Goal: Find specific page/section: Find specific page/section

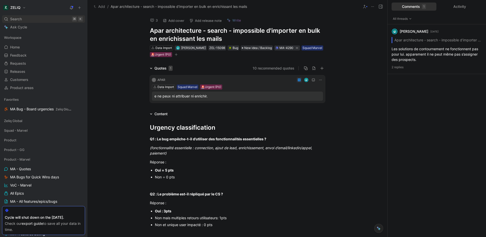
drag, startPoint x: 0, startPoint y: 0, endPoint x: 27, endPoint y: 18, distance: 32.7
click at [27, 18] on div "Search ⌘ K" at bounding box center [43, 19] width 83 height 8
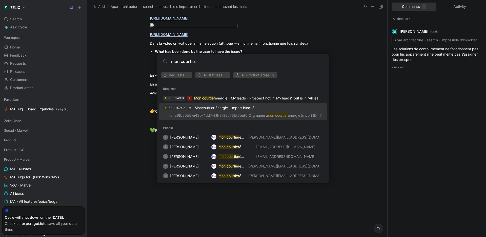
type input "mon courtier"
click at [237, 107] on span "Moncourtier énergie - import bloqué" at bounding box center [225, 107] width 60 height 4
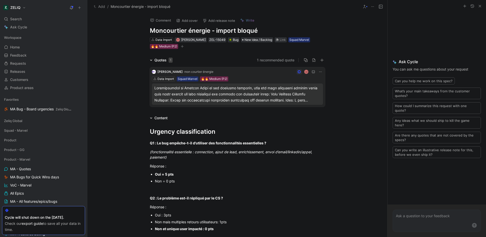
click at [481, 6] on icon "button" at bounding box center [480, 6] width 4 height 4
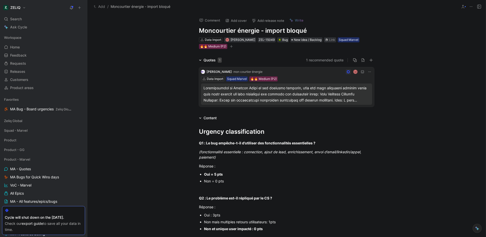
click at [479, 8] on icon at bounding box center [480, 7] width 4 height 4
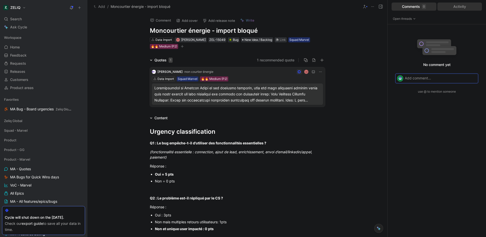
click at [466, 7] on div "Activity" at bounding box center [460, 7] width 45 height 8
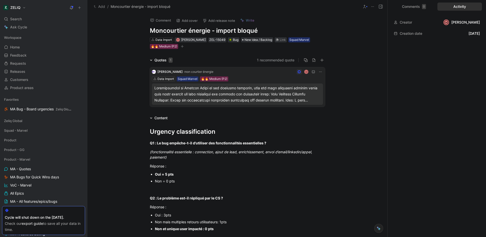
drag, startPoint x: 451, startPoint y: 34, endPoint x: 470, endPoint y: 34, distance: 19.0
click at [470, 34] on div "September 17, 2025" at bounding box center [474, 33] width 11 height 6
click at [240, 94] on div at bounding box center [238, 94] width 166 height 18
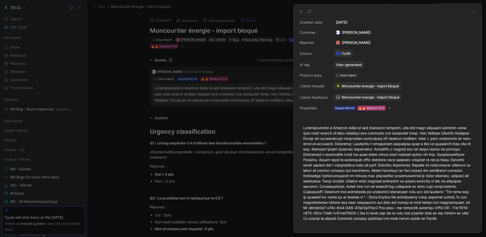
scroll to position [16, 0]
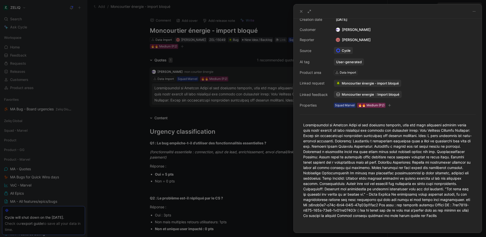
click at [229, 142] on div at bounding box center [243, 118] width 486 height 237
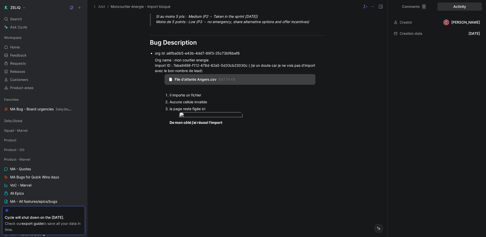
scroll to position [352, 0]
click at [157, 80] on span at bounding box center [160, 78] width 6 height 6
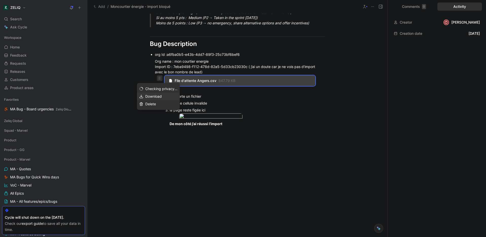
click at [169, 98] on div "Download" at bounding box center [161, 96] width 32 height 6
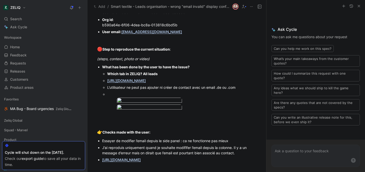
scroll to position [412, 0]
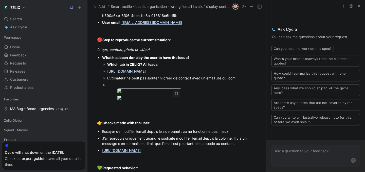
click at [149, 109] on body "ZELIQ Search ⌘ K Ask Cycle Workspace Home G then H Feedback G then F Requests G…" at bounding box center [182, 86] width 365 height 172
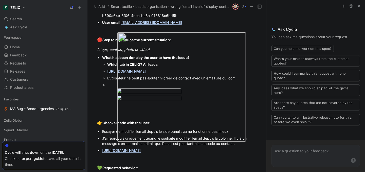
click at [146, 110] on img at bounding box center [181, 87] width 129 height 110
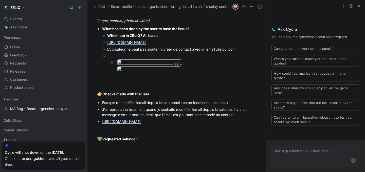
scroll to position [509, 0]
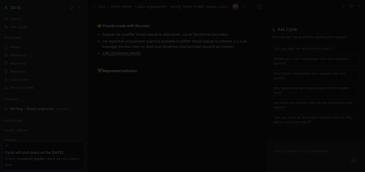
click at [144, 94] on body "ZELIQ Search ⌘ K Ask Cycle Workspace Home G then H Feedback G then F Requests G…" at bounding box center [182, 86] width 365 height 172
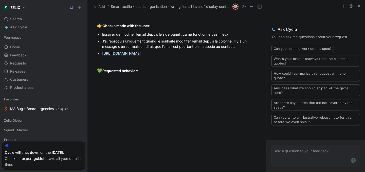
click at [112, 172] on div at bounding box center [182, 172] width 365 height 0
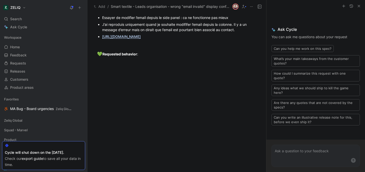
scroll to position [606, 0]
click at [141, 39] on link "[URL][DOMAIN_NAME]" at bounding box center [121, 36] width 39 height 4
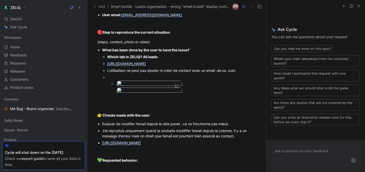
scroll to position [425, 0]
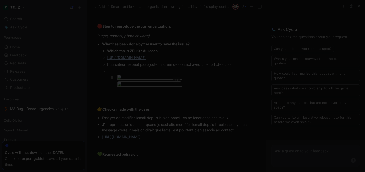
click at [139, 114] on body "ZELIQ Search ⌘ K Ask Cycle Workspace Home G then H Feedback G then F Requests G…" at bounding box center [182, 86] width 365 height 172
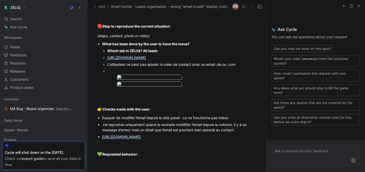
click at [184, 119] on img at bounding box center [182, 86] width 365 height 172
click at [152, 110] on body "ZELIQ Search ⌘ K Ask Cycle Workspace Home G then H Feedback G then F Requests G…" at bounding box center [182, 86] width 365 height 172
click at [183, 58] on img at bounding box center [182, 86] width 365 height 172
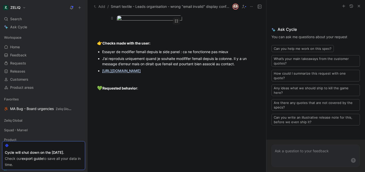
scroll to position [525, 0]
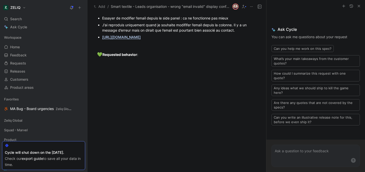
click at [161, 67] on body "ZELIQ Search ⌘ K Ask Cycle Workspace Home G then H Feedback G then F Requests G…" at bounding box center [182, 86] width 365 height 172
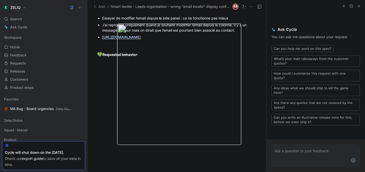
click at [161, 67] on img at bounding box center [179, 85] width 124 height 122
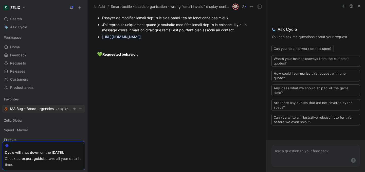
scroll to position [399, 0]
